Goal: Check status: Check status

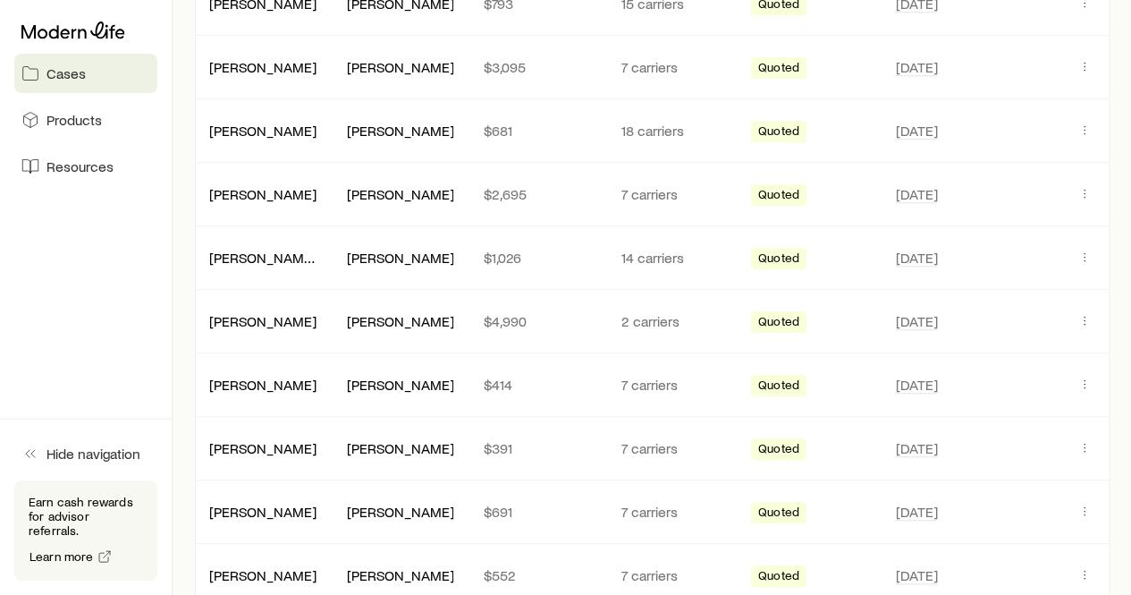
scroll to position [698, 0]
click at [560, 257] on p "$1,026" at bounding box center [538, 257] width 108 height 18
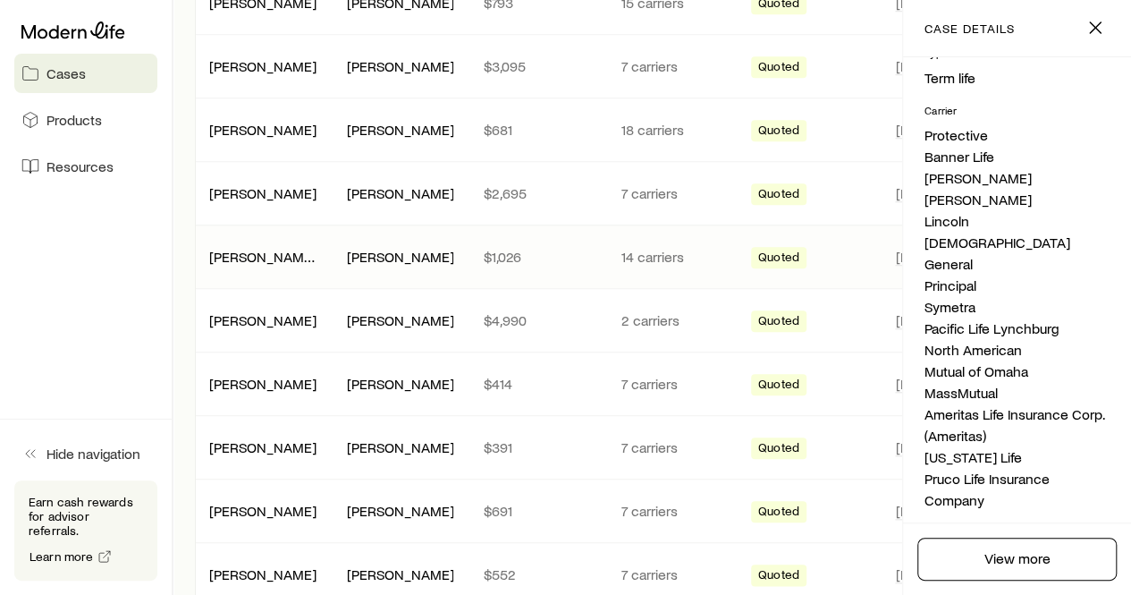
scroll to position [0, 0]
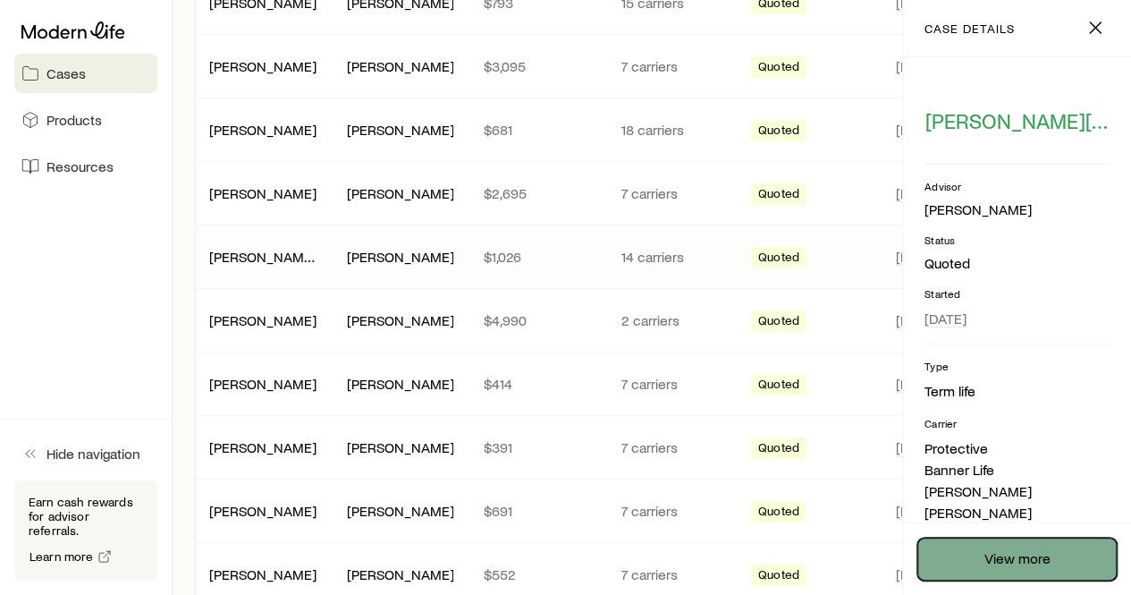
click at [1001, 570] on link "View more" at bounding box center [1017, 558] width 199 height 43
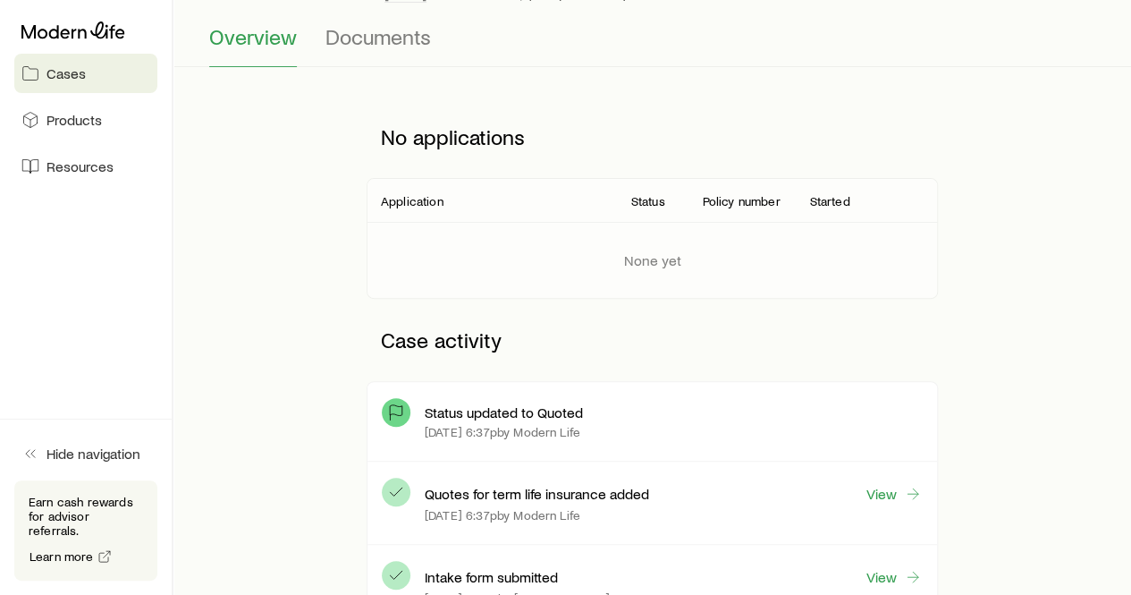
scroll to position [159, 0]
click at [392, 39] on span "Documents" at bounding box center [379, 36] width 106 height 25
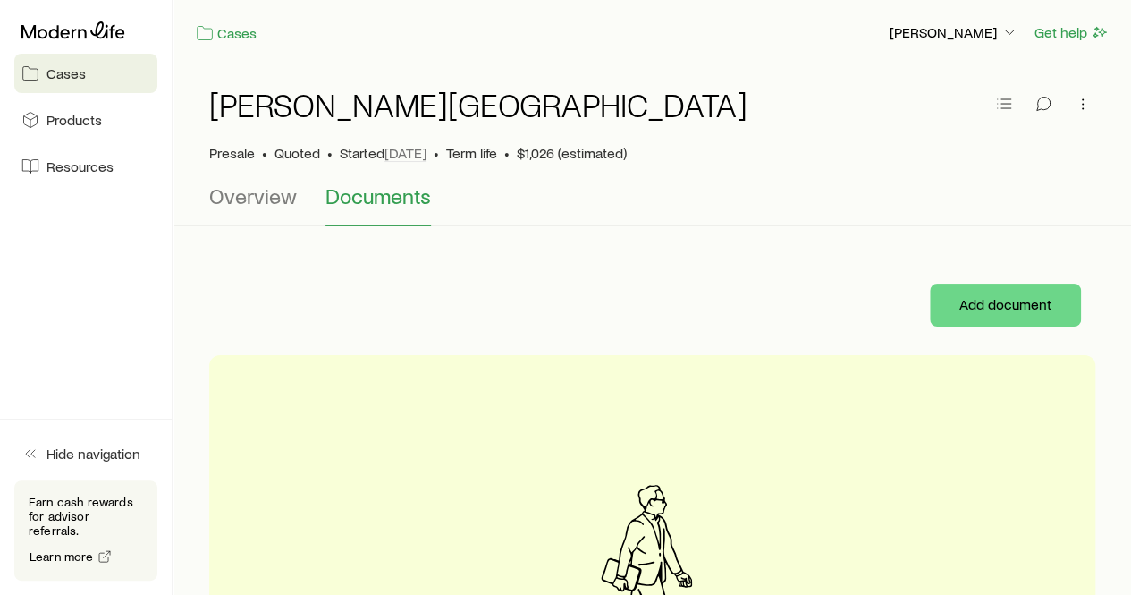
scroll to position [1, 0]
click at [261, 214] on button "Overview" at bounding box center [253, 203] width 88 height 43
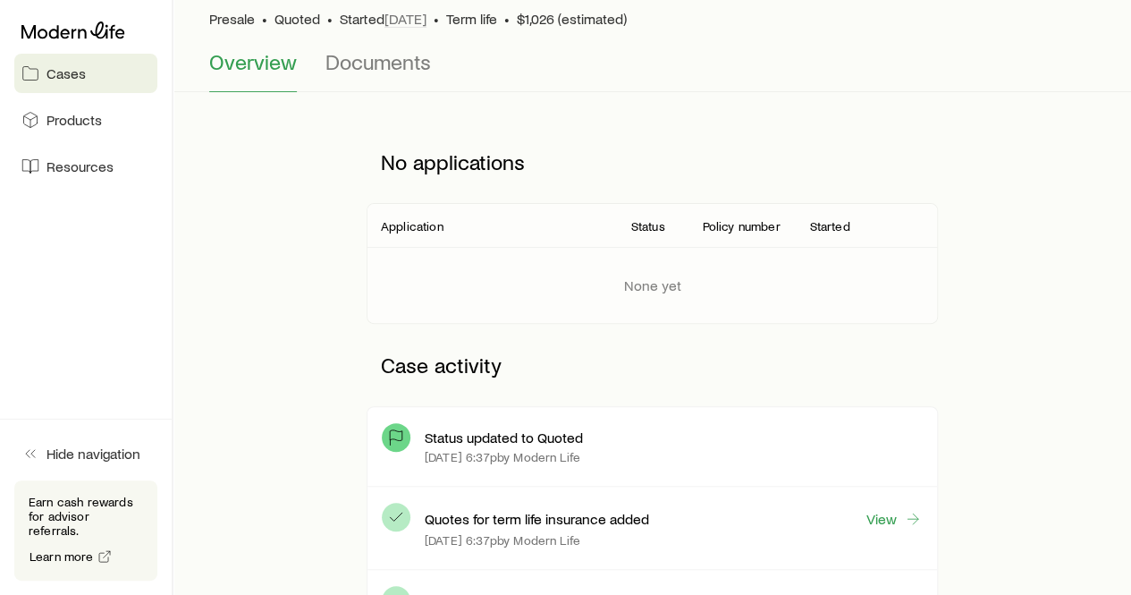
scroll to position [313, 0]
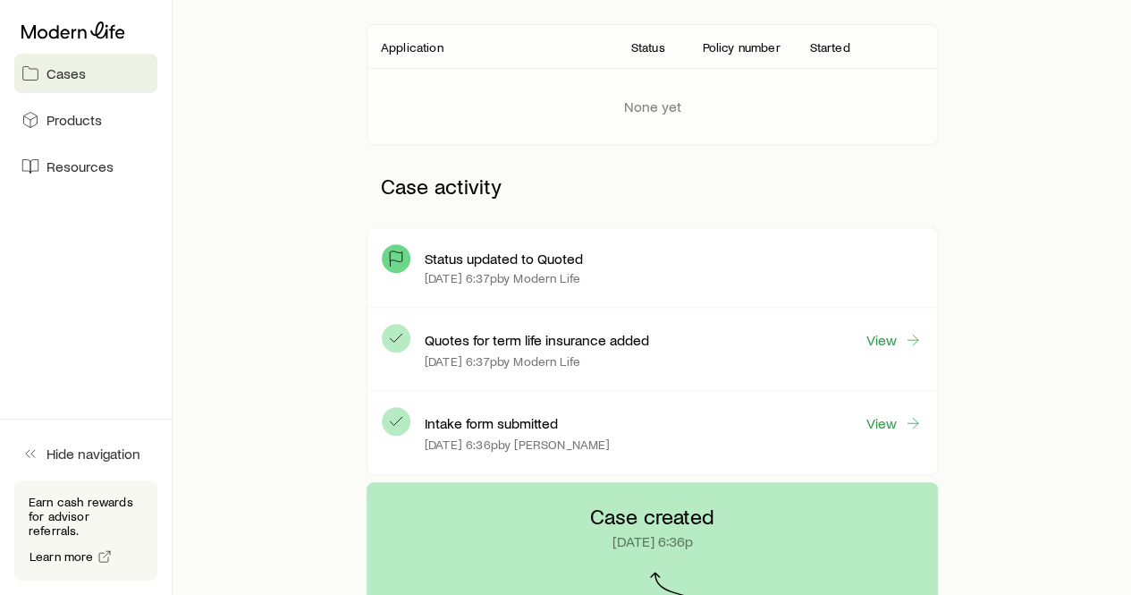
click at [509, 250] on p "Status updated to Quoted" at bounding box center [504, 259] width 158 height 18
click at [589, 298] on div "Status updated to Quoted [DATE] 6:37p by Modern Life" at bounding box center [653, 268] width 570 height 80
click at [498, 354] on p "[DATE] 6:37p by Modern Life" at bounding box center [503, 361] width 156 height 14
click at [481, 408] on div "Intake form submitted View [DATE] 6:36p by [PERSON_NAME]" at bounding box center [674, 432] width 498 height 54
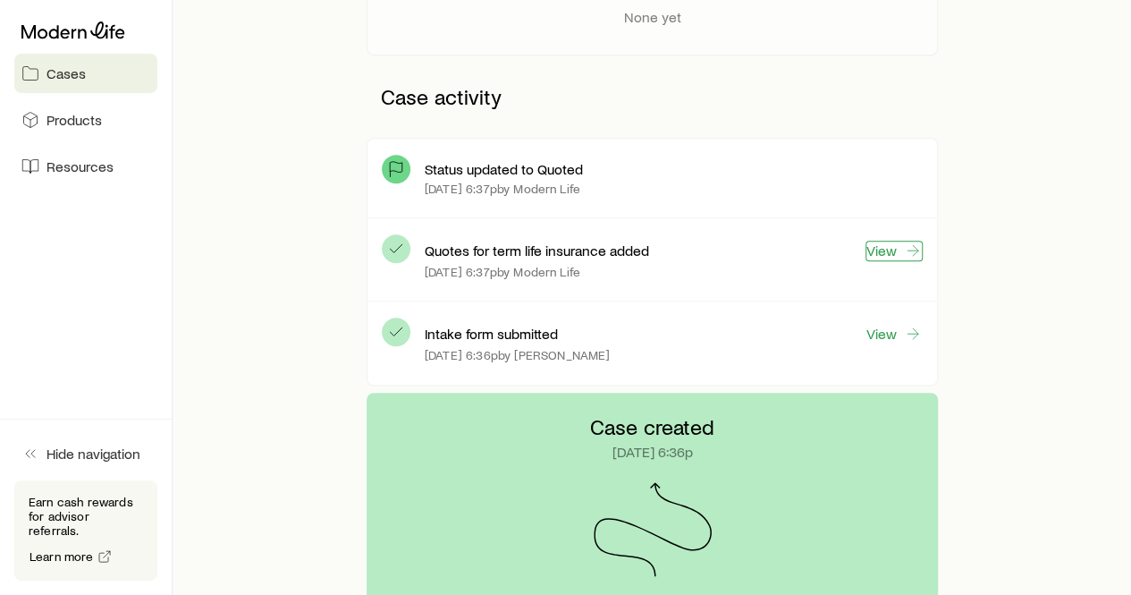
click at [876, 257] on link "View" at bounding box center [894, 251] width 57 height 21
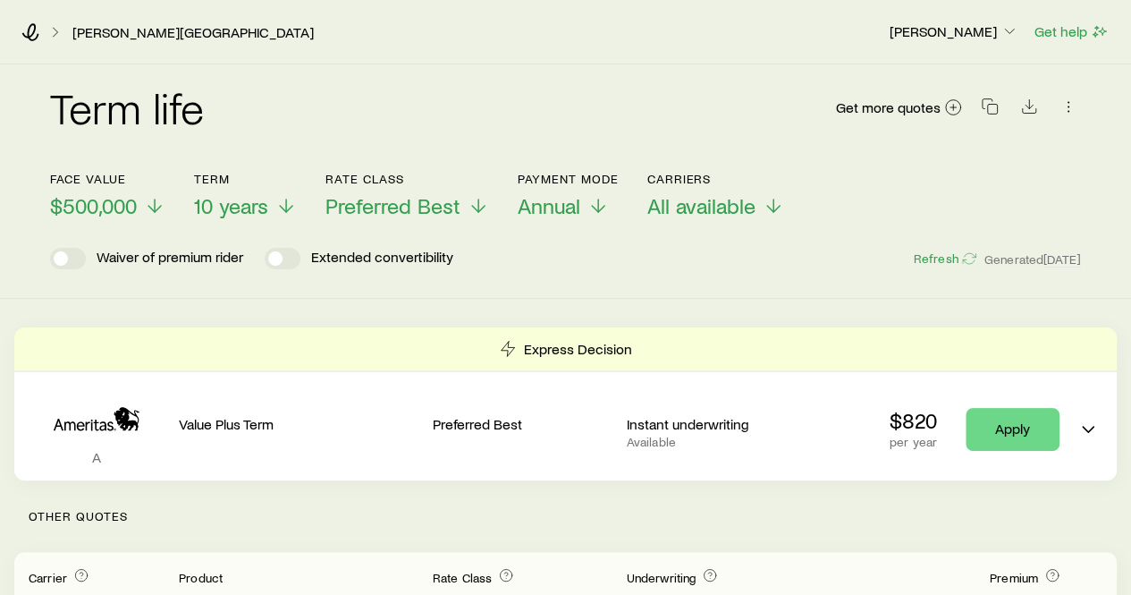
click at [148, 235] on header "Face value $500,000 Term 10 years Rate Class Preferred Best Payment Mode Annual…" at bounding box center [565, 220] width 1031 height 97
click at [163, 205] on icon at bounding box center [154, 209] width 21 height 21
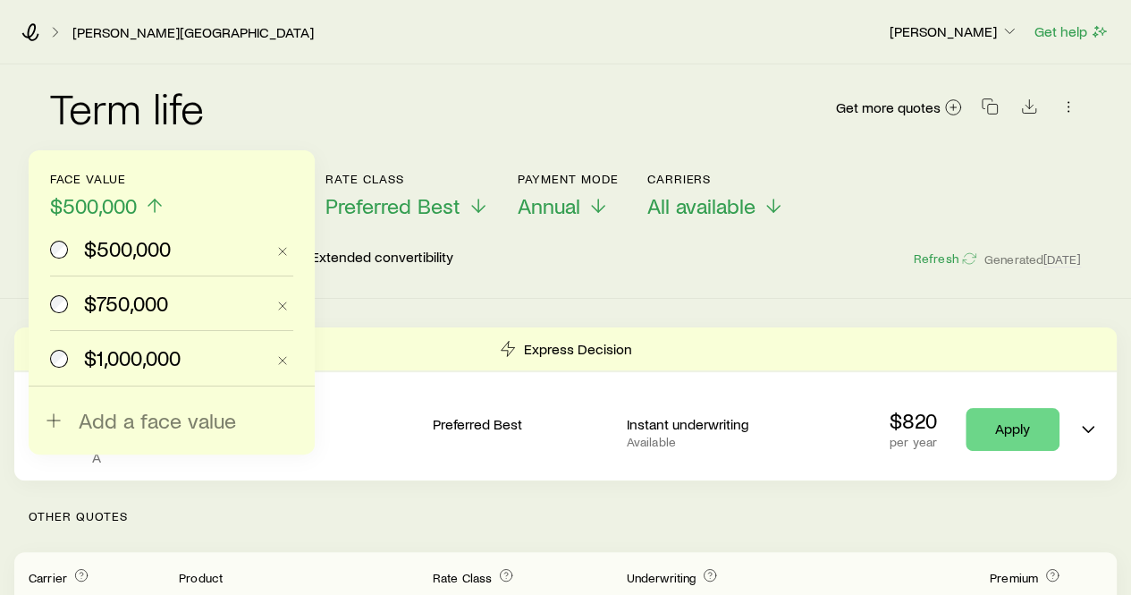
click at [158, 359] on span "$1,000,000" at bounding box center [132, 357] width 97 height 25
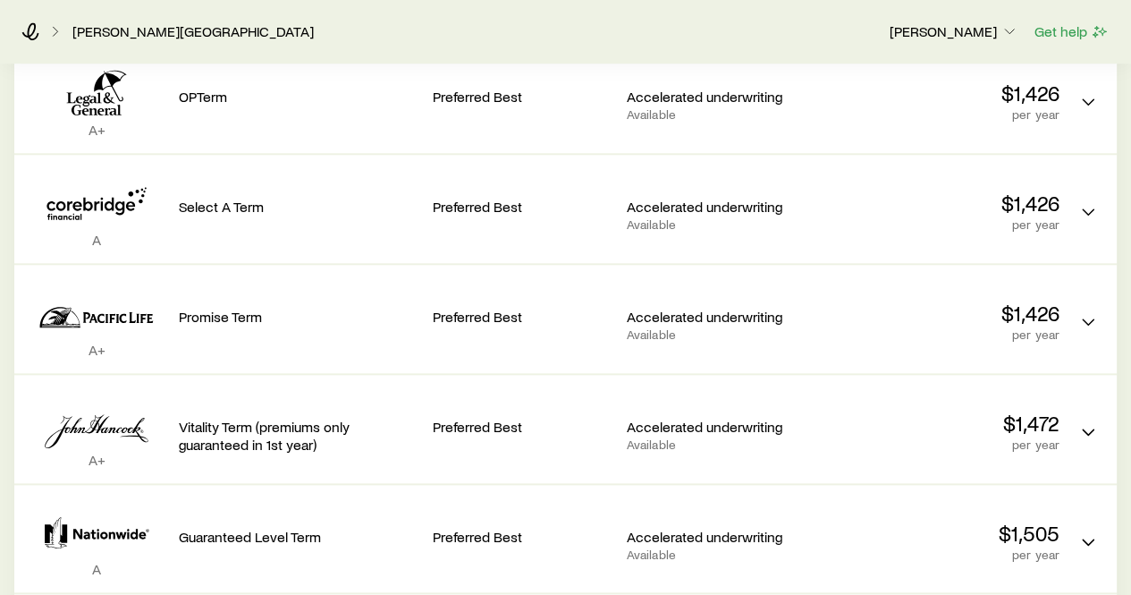
scroll to position [780, 0]
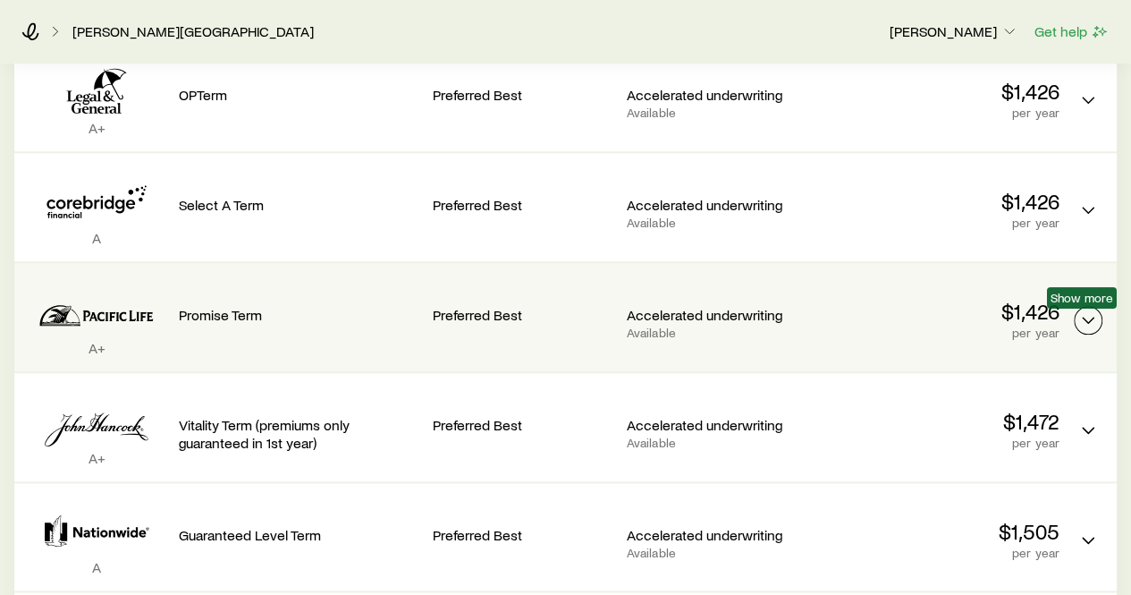
click at [1075, 317] on button "Term quotes" at bounding box center [1088, 320] width 29 height 29
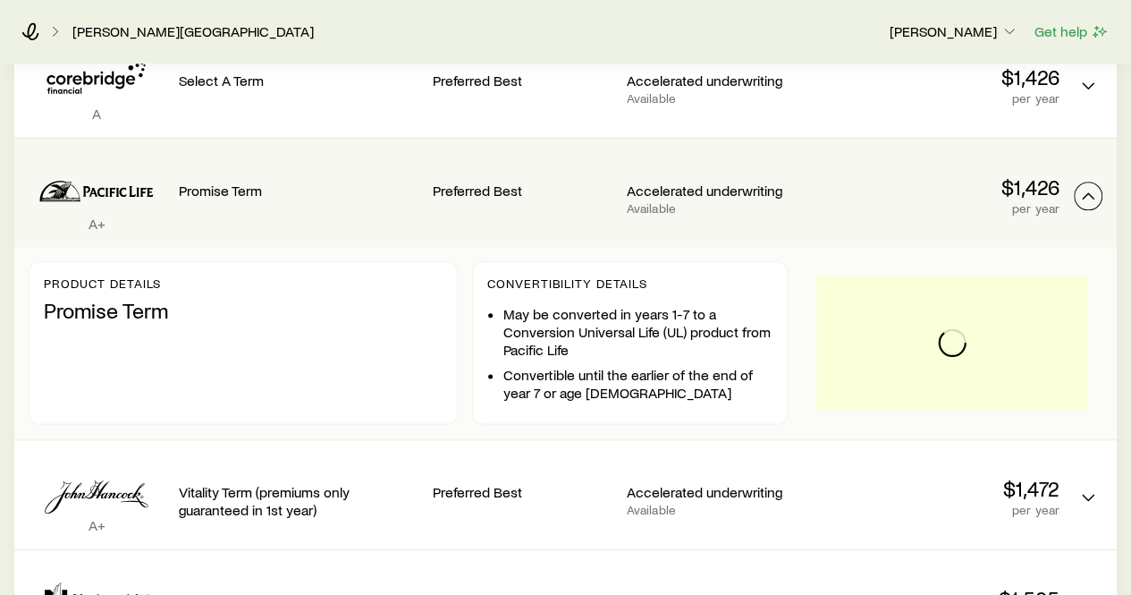
scroll to position [912, 0]
